Goal: Transaction & Acquisition: Purchase product/service

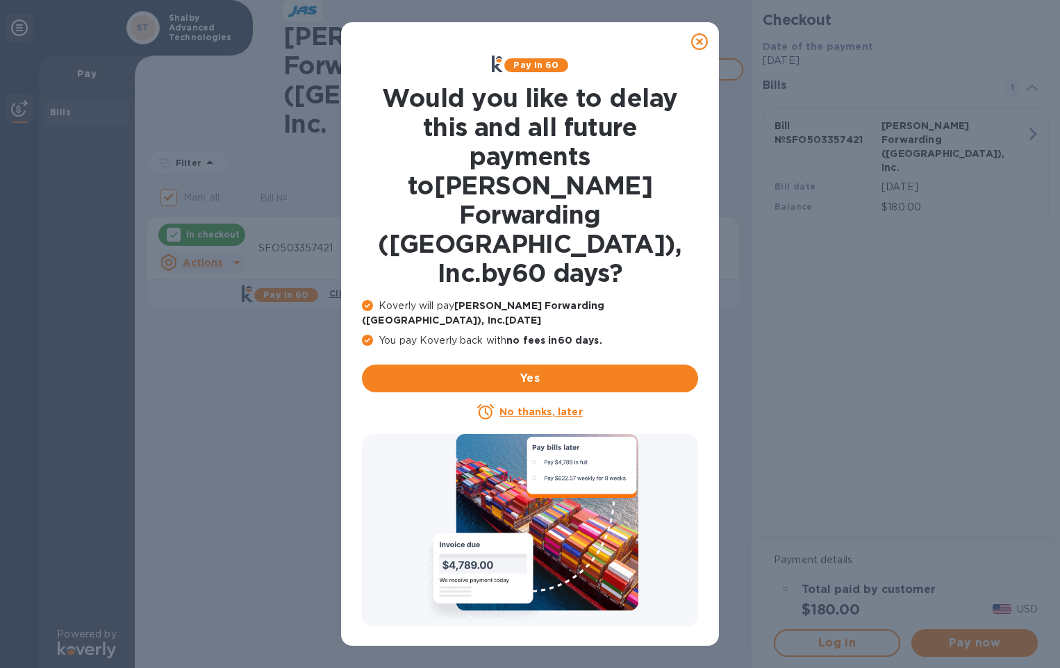
click at [700, 40] on icon at bounding box center [699, 41] width 17 height 17
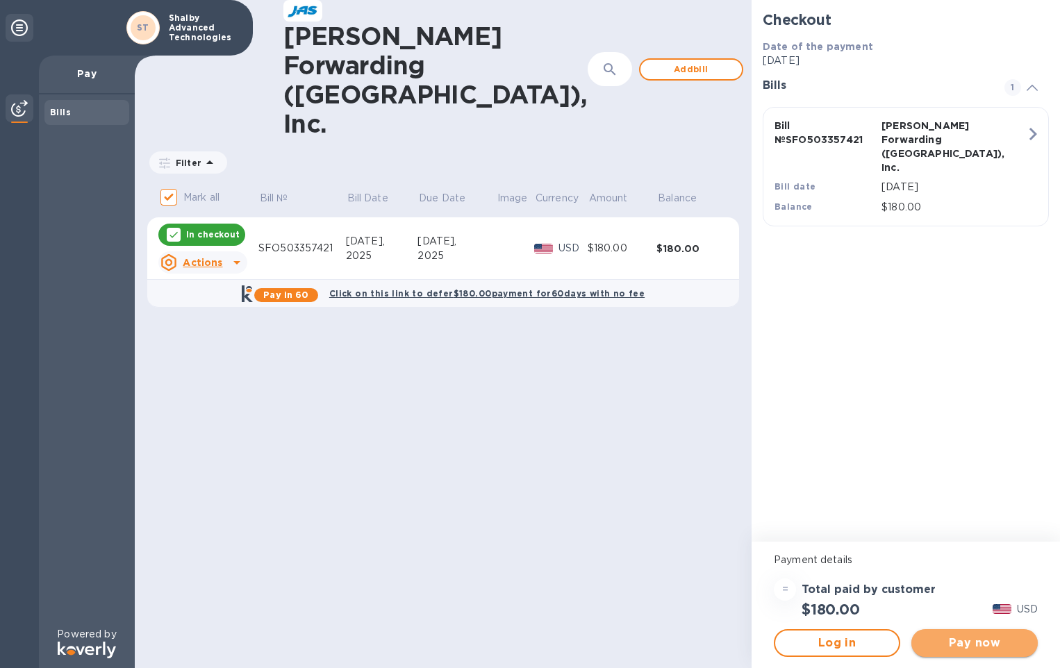
click at [999, 652] on button "Pay now" at bounding box center [974, 643] width 126 height 28
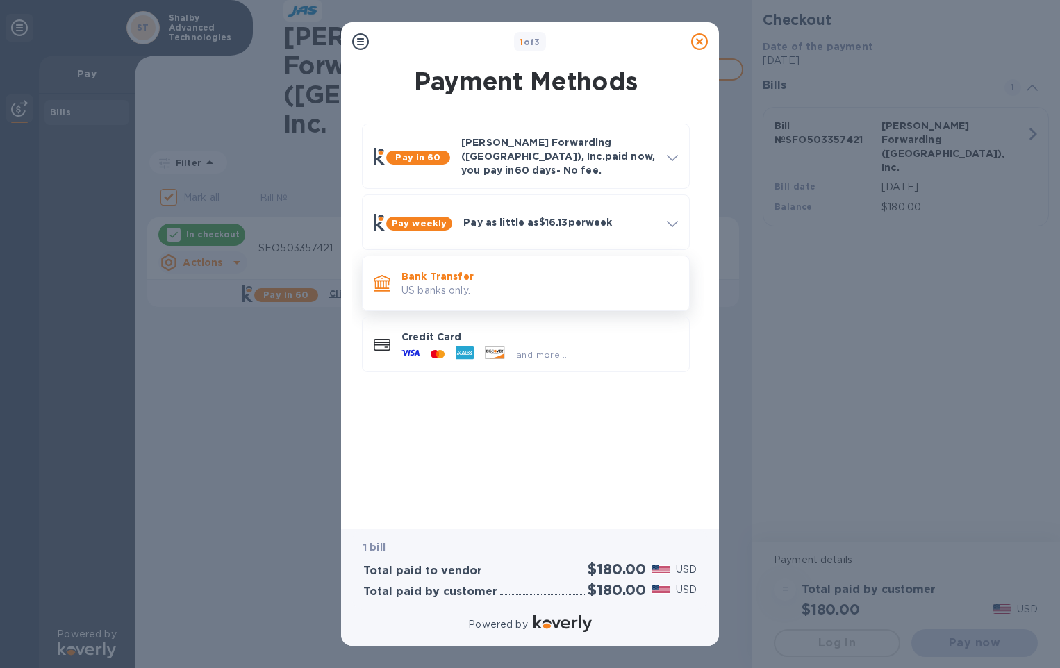
click at [482, 283] on p "US banks only." at bounding box center [539, 290] width 276 height 15
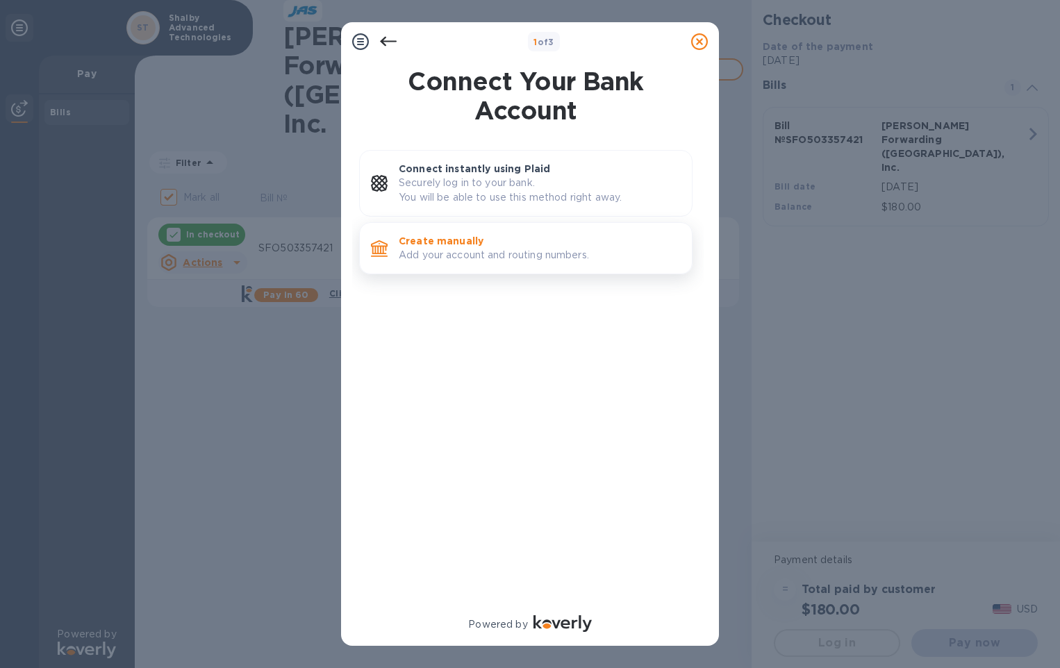
click at [467, 245] on p "Create manually" at bounding box center [540, 241] width 282 height 14
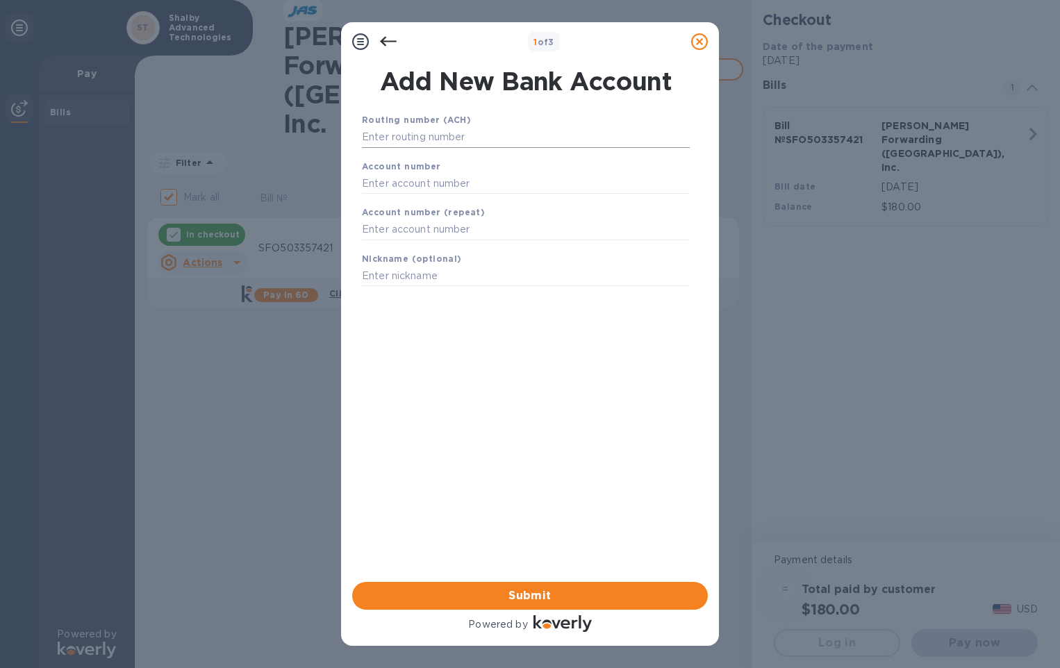
click at [422, 137] on input "text" at bounding box center [526, 137] width 328 height 21
click at [434, 135] on input "text" at bounding box center [526, 137] width 328 height 21
type input "021000089"
type input "51089105"
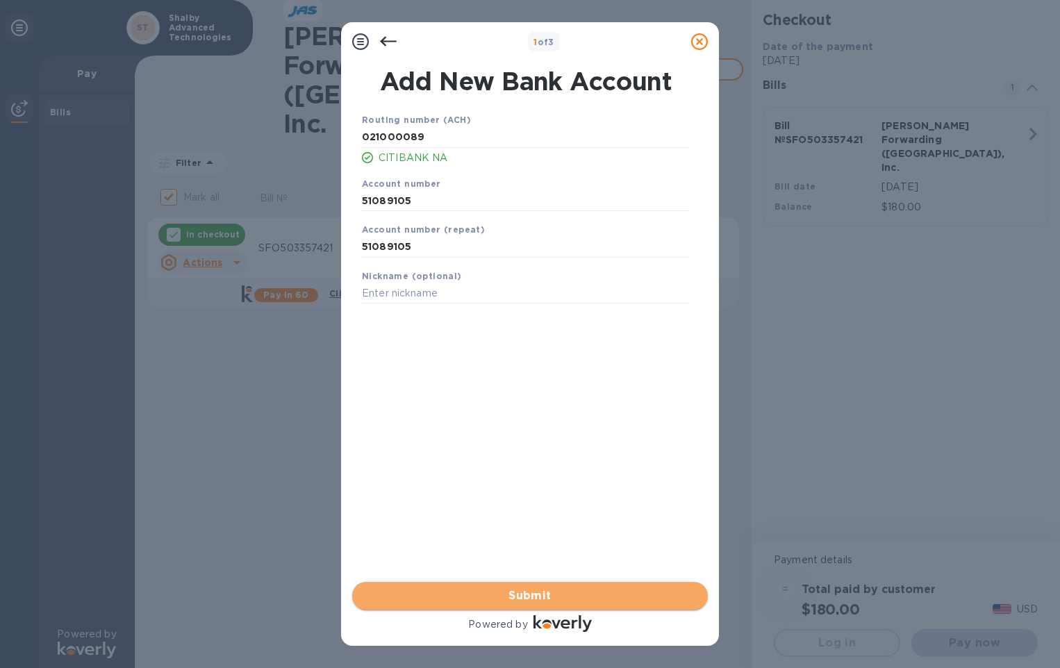
click at [523, 595] on span "Submit" at bounding box center [529, 595] width 333 height 17
